Goal: Information Seeking & Learning: Learn about a topic

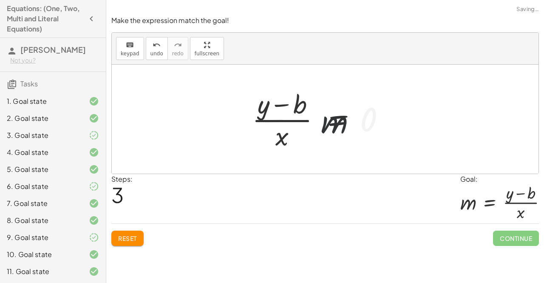
scroll to position [166, 0]
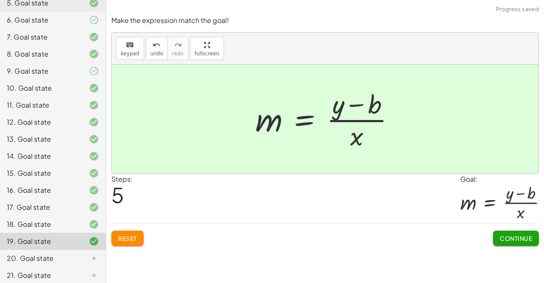
click at [517, 242] on button "Continue" at bounding box center [516, 238] width 46 height 15
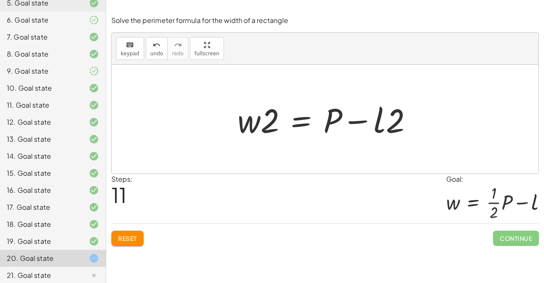
click at [144, 238] on button "Reset" at bounding box center [127, 238] width 32 height 15
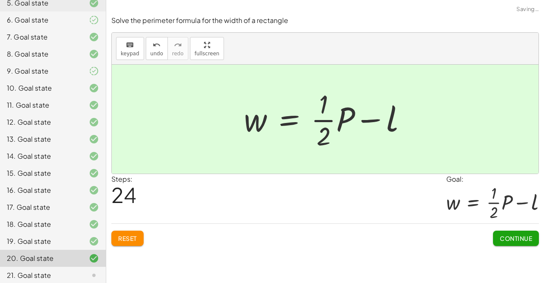
click at [510, 238] on span "Continue" at bounding box center [516, 238] width 32 height 8
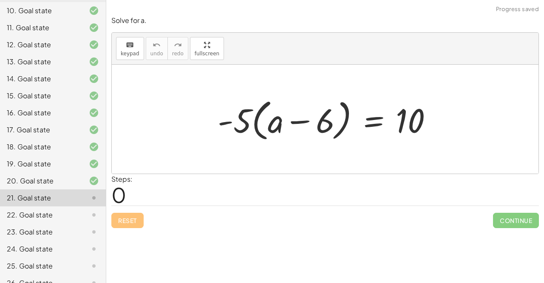
scroll to position [255, 0]
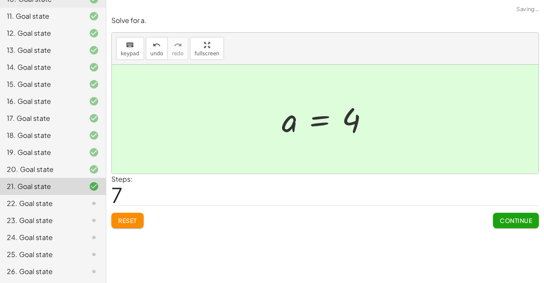
click at [515, 219] on span "Continue" at bounding box center [516, 221] width 32 height 8
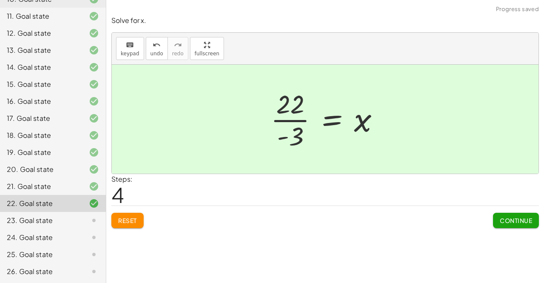
click at [513, 219] on span "Continue" at bounding box center [516, 221] width 32 height 8
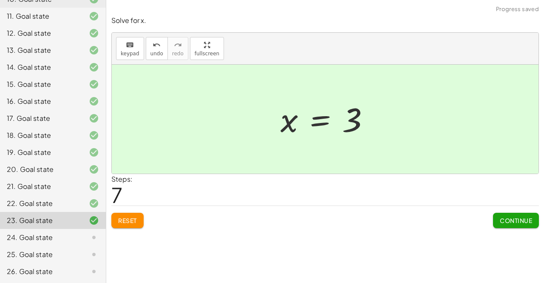
click at [515, 225] on button "Continue" at bounding box center [516, 220] width 46 height 15
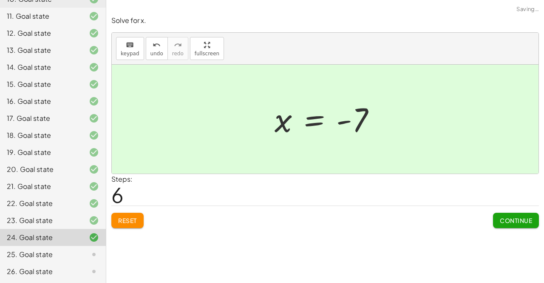
click at [509, 225] on button "Continue" at bounding box center [516, 220] width 46 height 15
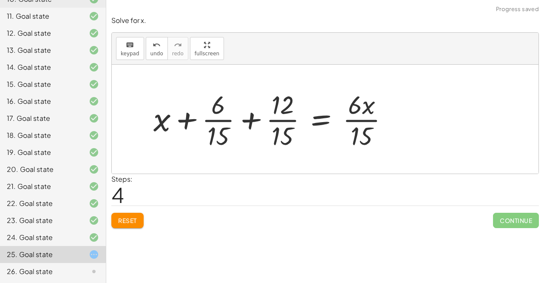
click at [134, 224] on button "Reset" at bounding box center [127, 220] width 32 height 15
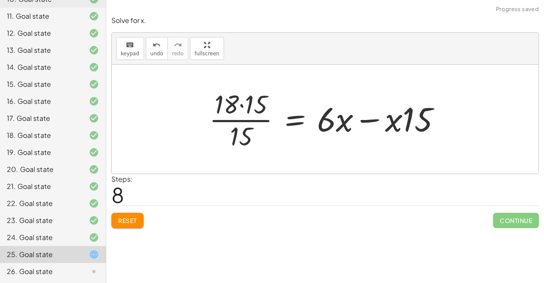
click at [134, 224] on button "Reset" at bounding box center [127, 220] width 32 height 15
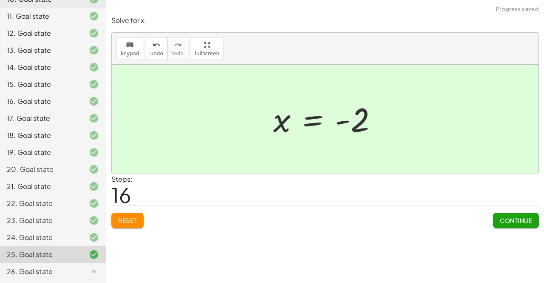
click at [529, 225] on button "Continue" at bounding box center [516, 220] width 46 height 15
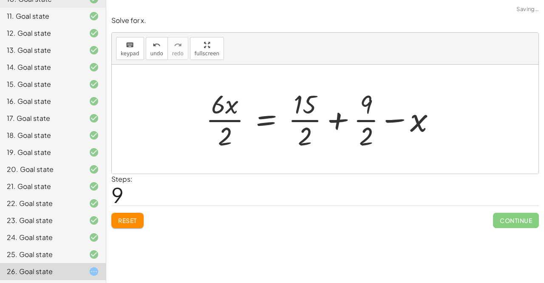
click at [138, 223] on button "Reset" at bounding box center [127, 220] width 32 height 15
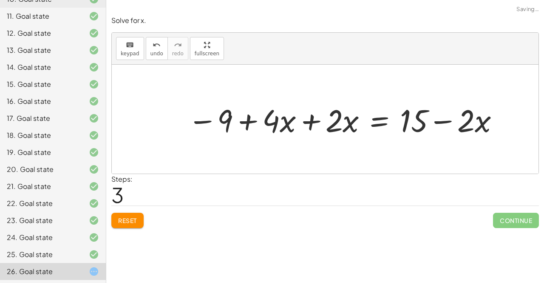
click at [141, 221] on button "Reset" at bounding box center [127, 220] width 32 height 15
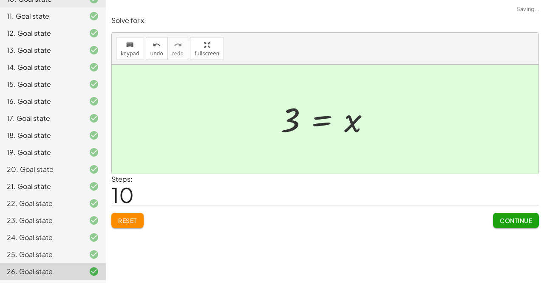
click at [521, 222] on span "Continue" at bounding box center [516, 221] width 32 height 8
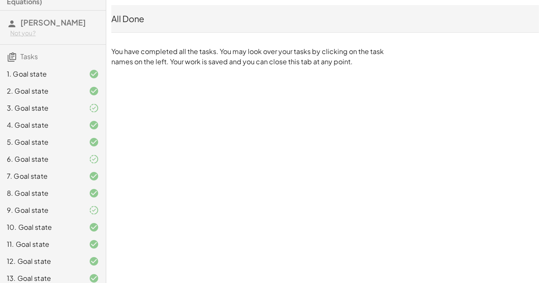
scroll to position [0, 0]
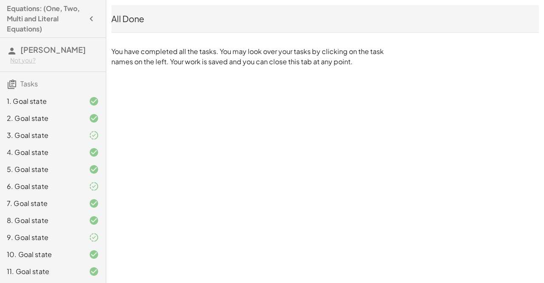
click at [86, 19] on icon "button" at bounding box center [91, 19] width 10 height 10
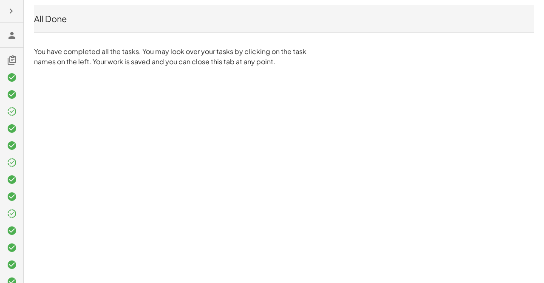
click at [15, 17] on button "button" at bounding box center [10, 10] width 15 height 15
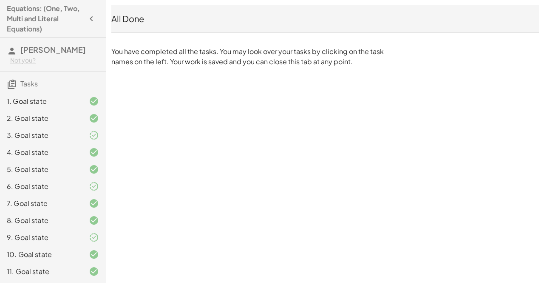
click at [51, 56] on div "Not you?" at bounding box center [54, 60] width 89 height 9
click at [73, 44] on h3 "[PERSON_NAME] Not you?" at bounding box center [53, 55] width 106 height 34
click at [48, 49] on span "[PERSON_NAME]" at bounding box center [53, 50] width 66 height 10
click at [38, 51] on span "[PERSON_NAME]" at bounding box center [53, 50] width 66 height 10
click at [84, 14] on button "button" at bounding box center [91, 18] width 15 height 15
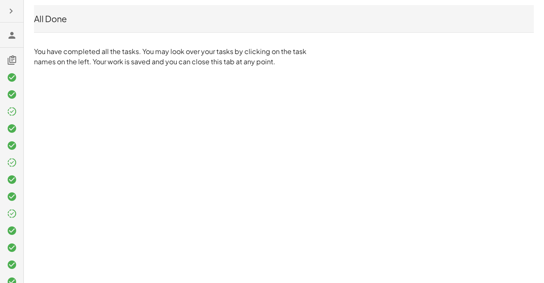
click at [15, 17] on button "button" at bounding box center [10, 10] width 15 height 15
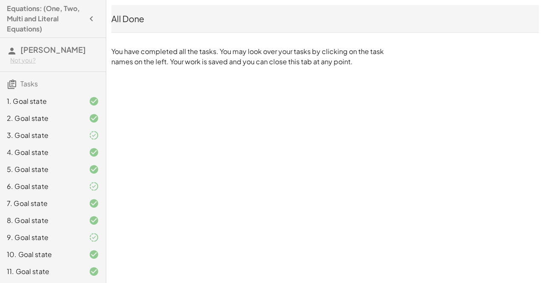
click at [124, 23] on div "All Done" at bounding box center [325, 19] width 428 height 12
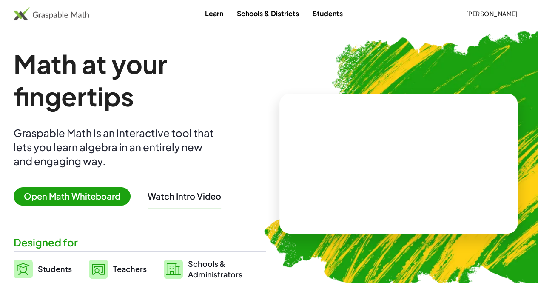
click at [120, 203] on span "Open Math Whiteboard" at bounding box center [72, 196] width 117 height 18
click at [499, 30] on img at bounding box center [443, 159] width 393 height 331
click at [482, 16] on span "[PERSON_NAME]" at bounding box center [492, 14] width 52 height 8
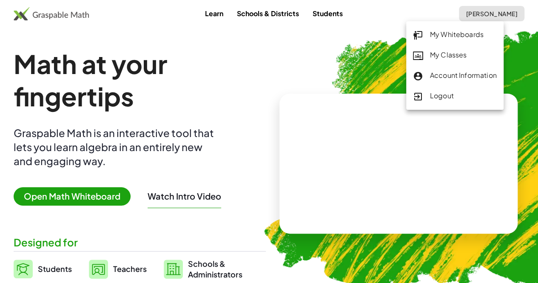
click at [477, 36] on div "My Whiteboards" at bounding box center [455, 34] width 84 height 11
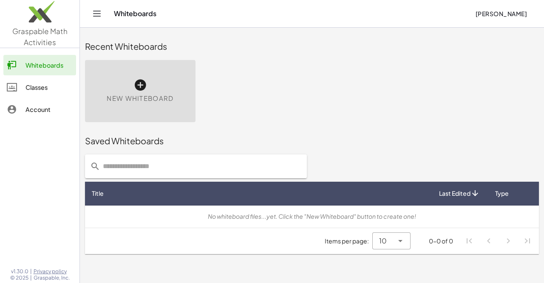
click at [33, 91] on div "Classes" at bounding box center [49, 87] width 47 height 10
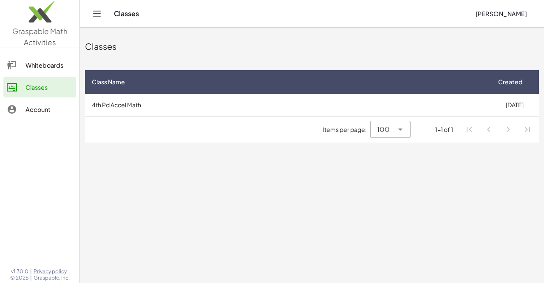
click at [113, 104] on td "4th Pd Accel Math" at bounding box center [287, 105] width 405 height 22
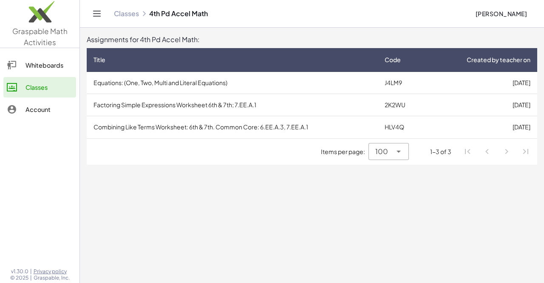
click at [100, 82] on td "Equations: (One, Two, Multi and Literal Equations)" at bounding box center [232, 83] width 291 height 22
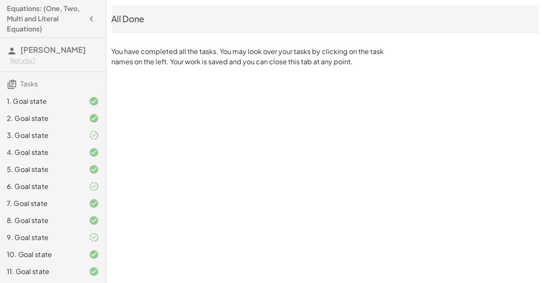
click at [84, 19] on button "button" at bounding box center [91, 18] width 15 height 15
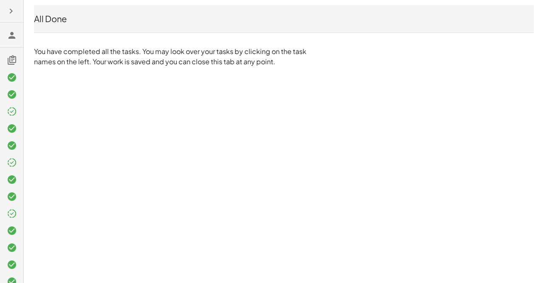
click at [11, 13] on icon "button" at bounding box center [11, 11] width 10 height 10
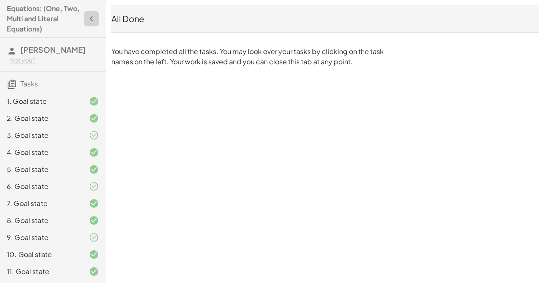
click at [14, 17] on h4 "Equations: (One, Two, Multi and Literal Equations)" at bounding box center [45, 18] width 77 height 31
click at [17, 11] on h4 "Equations: (One, Two, Multi and Literal Equations)" at bounding box center [45, 18] width 77 height 31
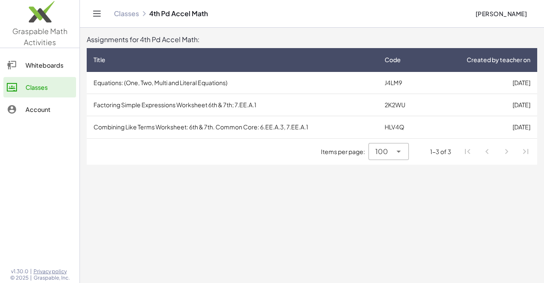
click at [114, 88] on td "Equations: (One, Two, Multi and Literal Equations)" at bounding box center [232, 83] width 291 height 22
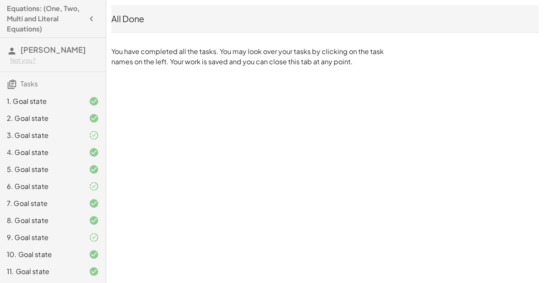
click at [22, 14] on h4 "Equations: (One, Two, Multi and Literal Equations)" at bounding box center [45, 18] width 77 height 31
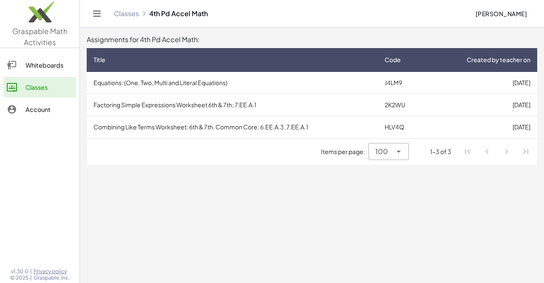
click at [408, 280] on main "Assignments for 4th Pd Accel Math: Title Code Created by teacher on Equations: …" at bounding box center [312, 141] width 465 height 283
click at [119, 105] on td "Factoring Simple Expressions Worksheet 6th & 7th; 7.EE.A.1" at bounding box center [232, 105] width 291 height 22
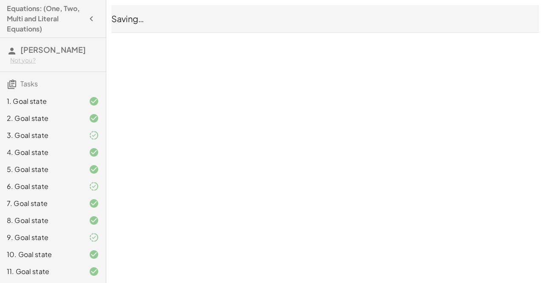
click at [0, 263] on div "9. Goal state" at bounding box center [53, 271] width 106 height 17
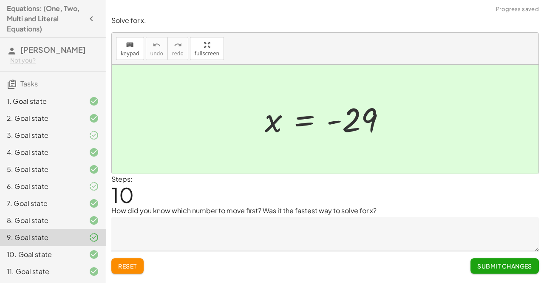
click at [23, 19] on h4 "Equations: (One, Two, Multi and Literal Equations)" at bounding box center [45, 18] width 77 height 31
click at [417, 259] on div "Reset Submit Changes" at bounding box center [325, 262] width 428 height 23
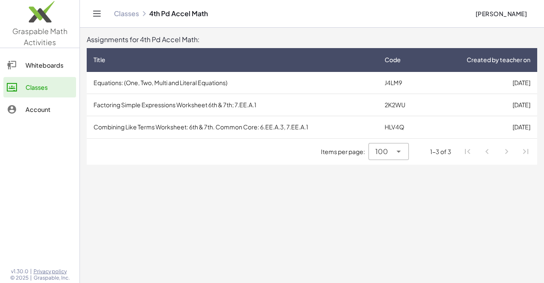
click at [198, 102] on td "Factoring Simple Expressions Worksheet 6th & 7th; 7.EE.A.1" at bounding box center [232, 105] width 291 height 22
click at [258, 124] on td "Combining Like Terms Worksheet: 6th & 7th. Common Core: 6.EE.A.3, 7.EE.A.1" at bounding box center [232, 127] width 291 height 22
